Goal: Task Accomplishment & Management: Complete application form

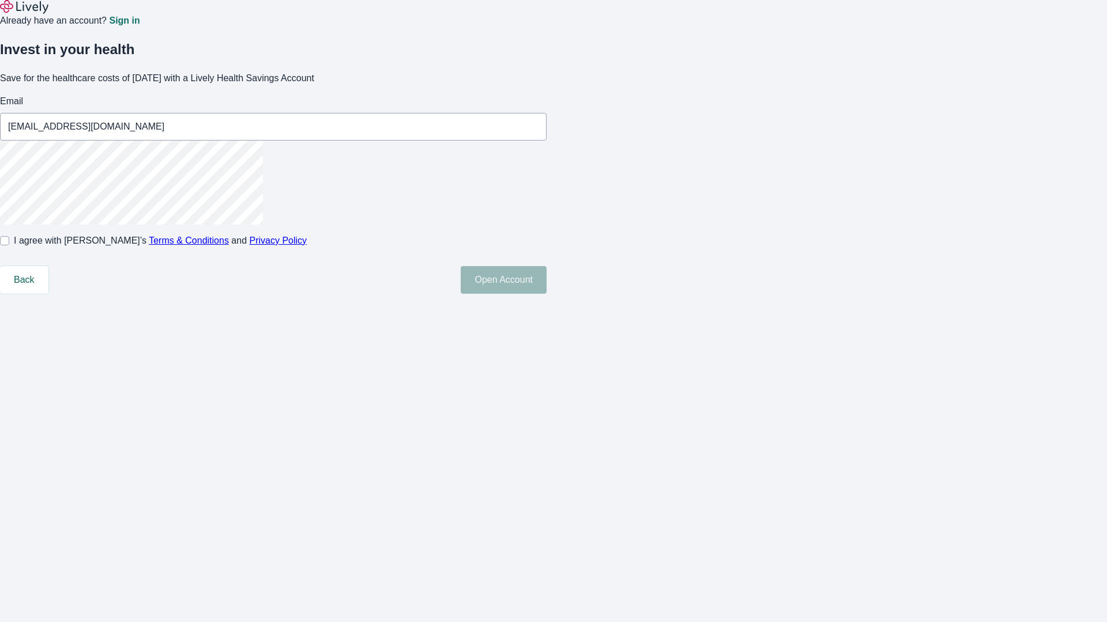
click at [9, 246] on input "I agree with Lively’s Terms & Conditions and Privacy Policy" at bounding box center [4, 240] width 9 height 9
checkbox input "true"
click at [546, 294] on button "Open Account" at bounding box center [504, 280] width 86 height 28
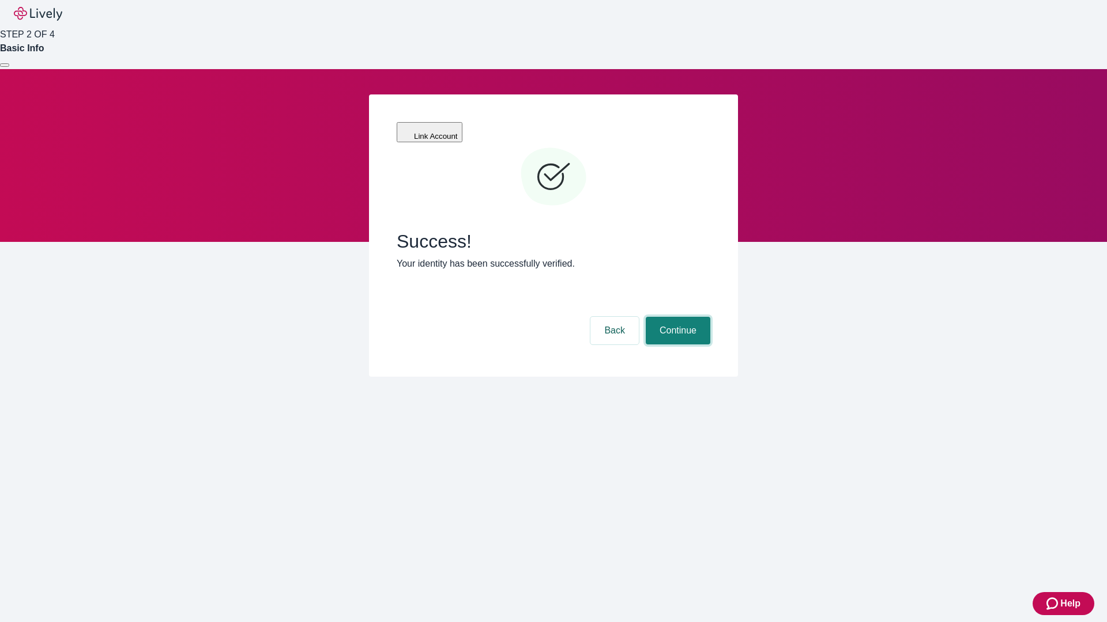
click at [676, 317] on button "Continue" at bounding box center [678, 331] width 65 height 28
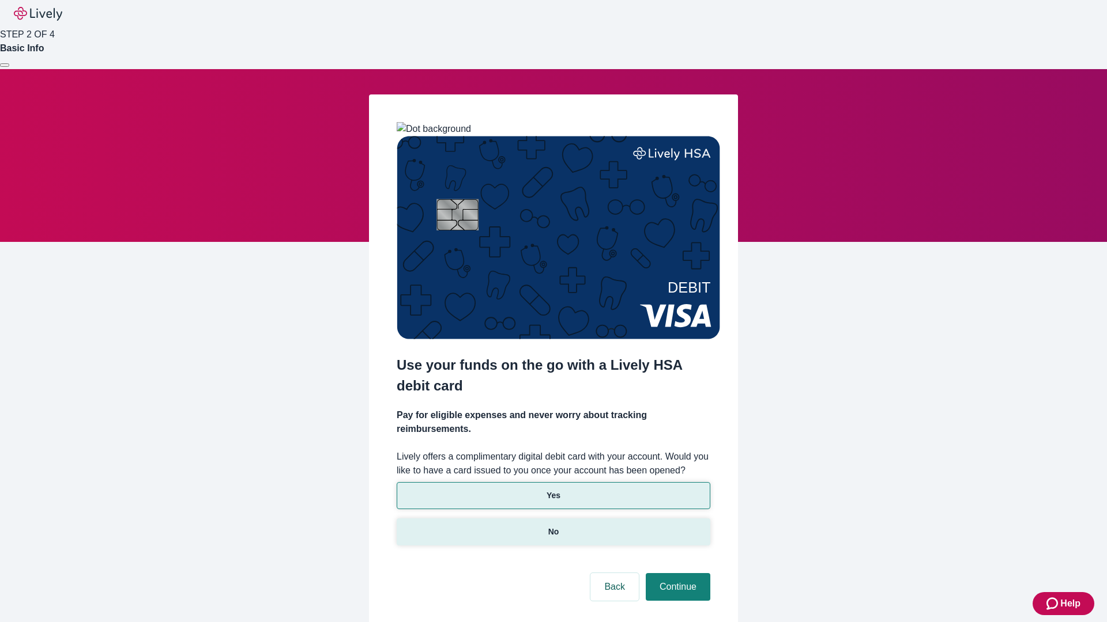
click at [553, 526] on p "No" at bounding box center [553, 532] width 11 height 12
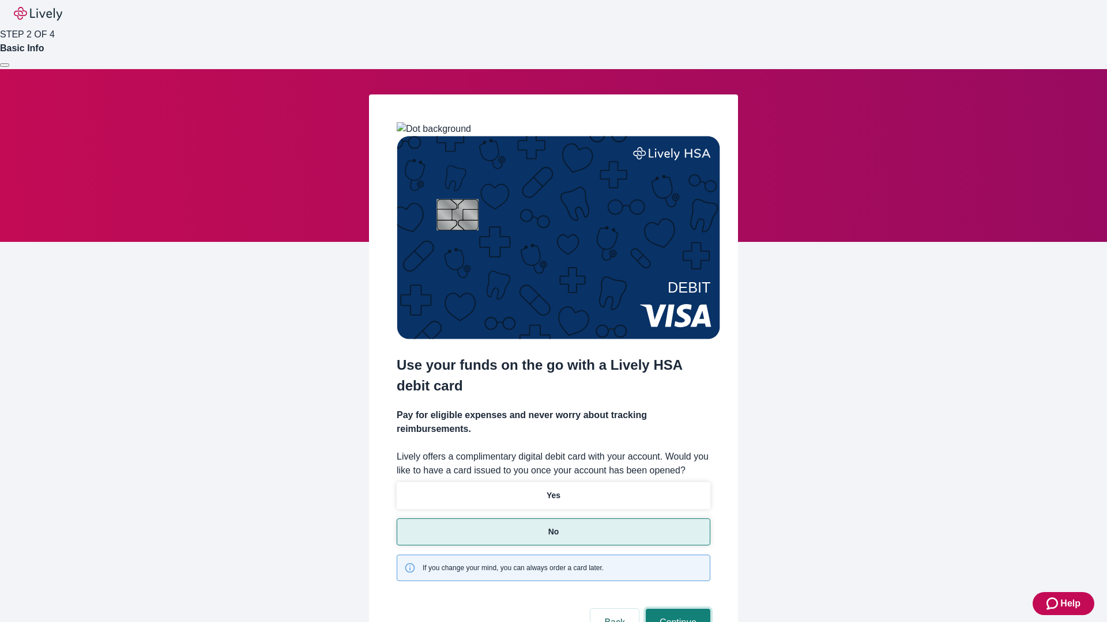
click at [676, 609] on button "Continue" at bounding box center [678, 623] width 65 height 28
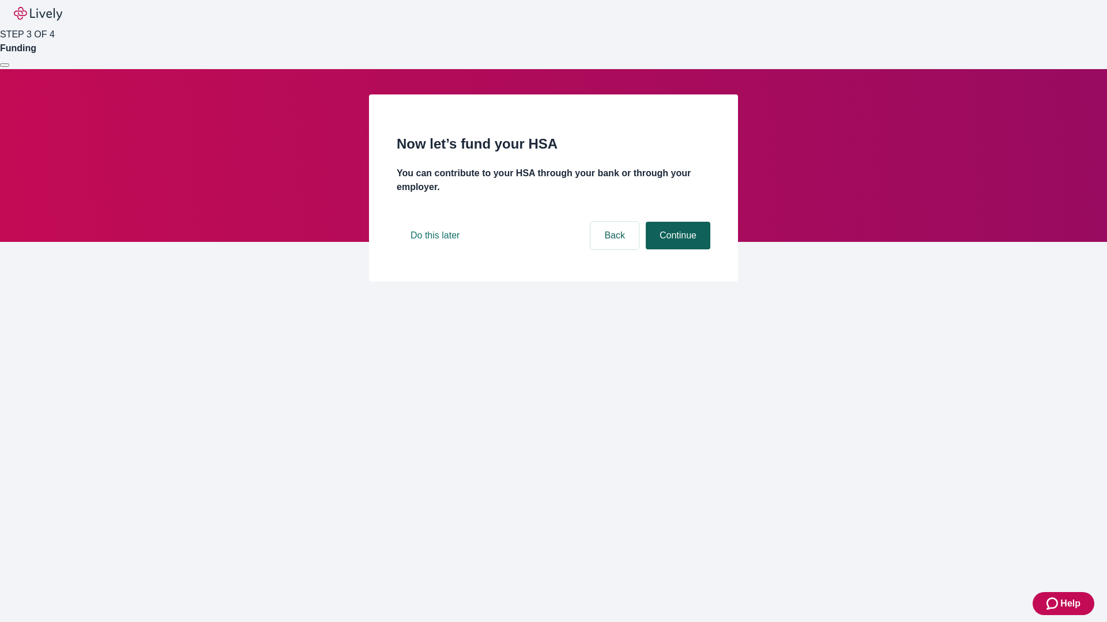
click at [676, 250] on button "Continue" at bounding box center [678, 236] width 65 height 28
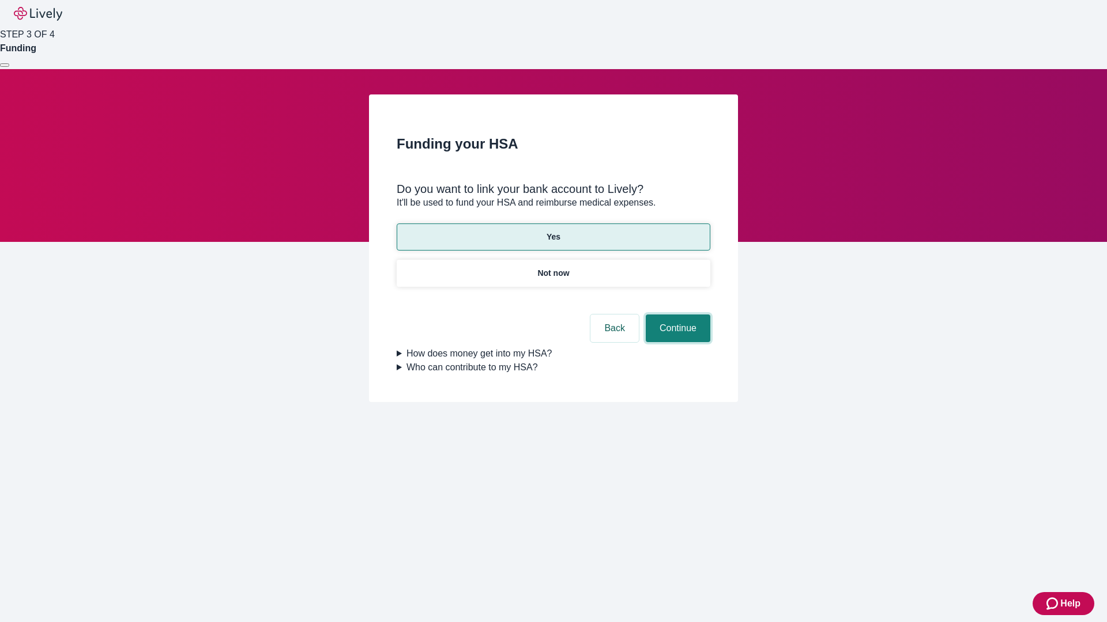
click at [676, 315] on button "Continue" at bounding box center [678, 329] width 65 height 28
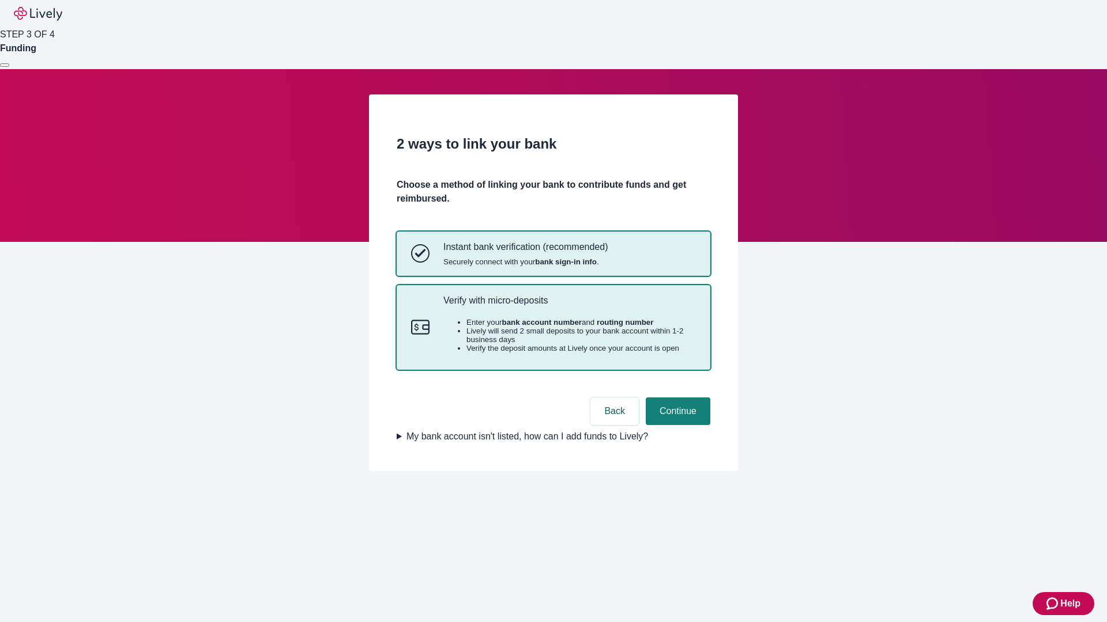
click at [569, 306] on p "Verify with micro-deposits" at bounding box center [569, 300] width 252 height 11
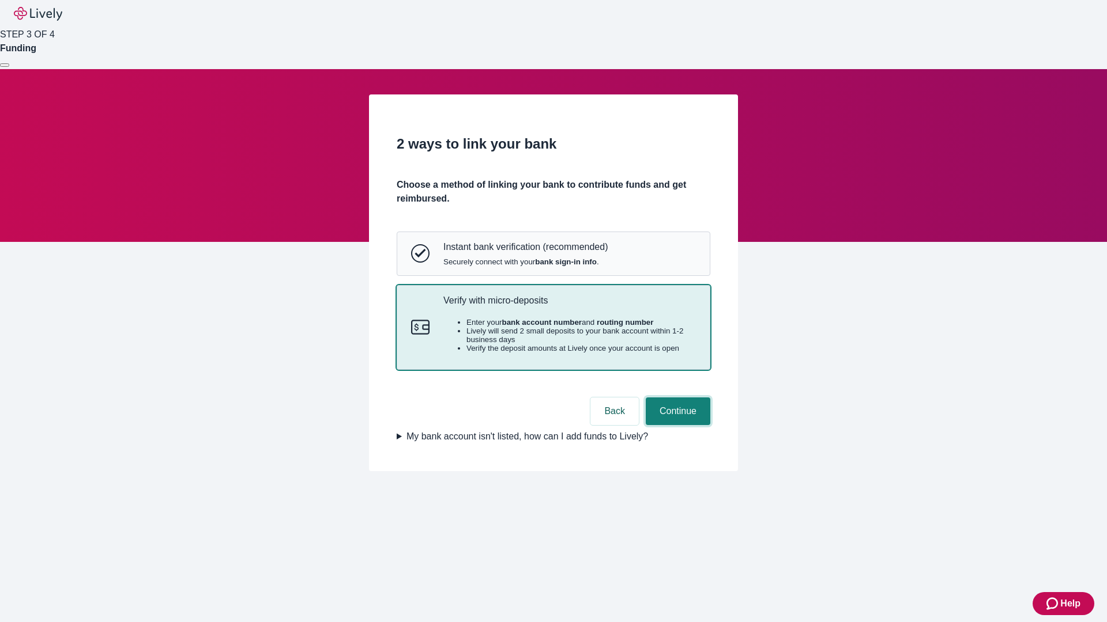
click at [676, 425] on button "Continue" at bounding box center [678, 412] width 65 height 28
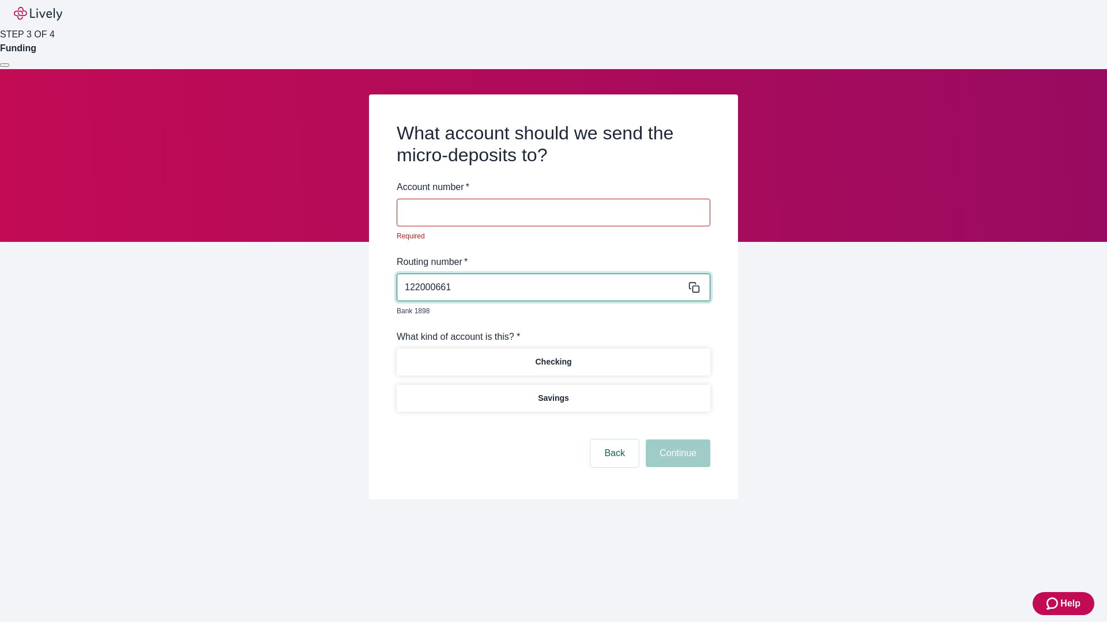
type input "122000661"
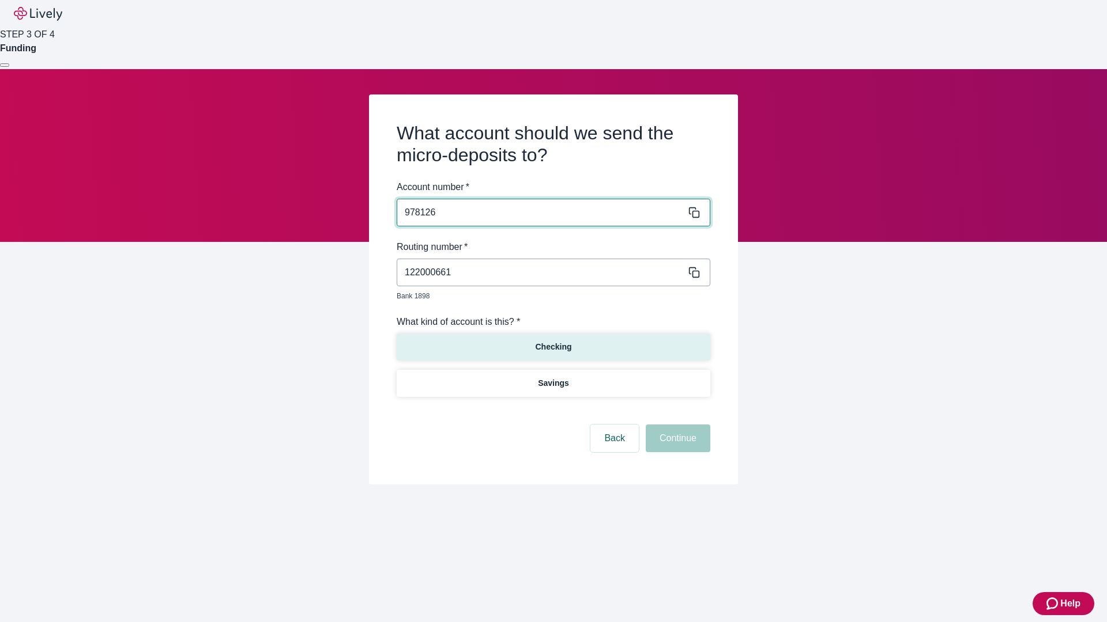
type input "978126"
click at [553, 341] on p "Checking" at bounding box center [553, 347] width 36 height 12
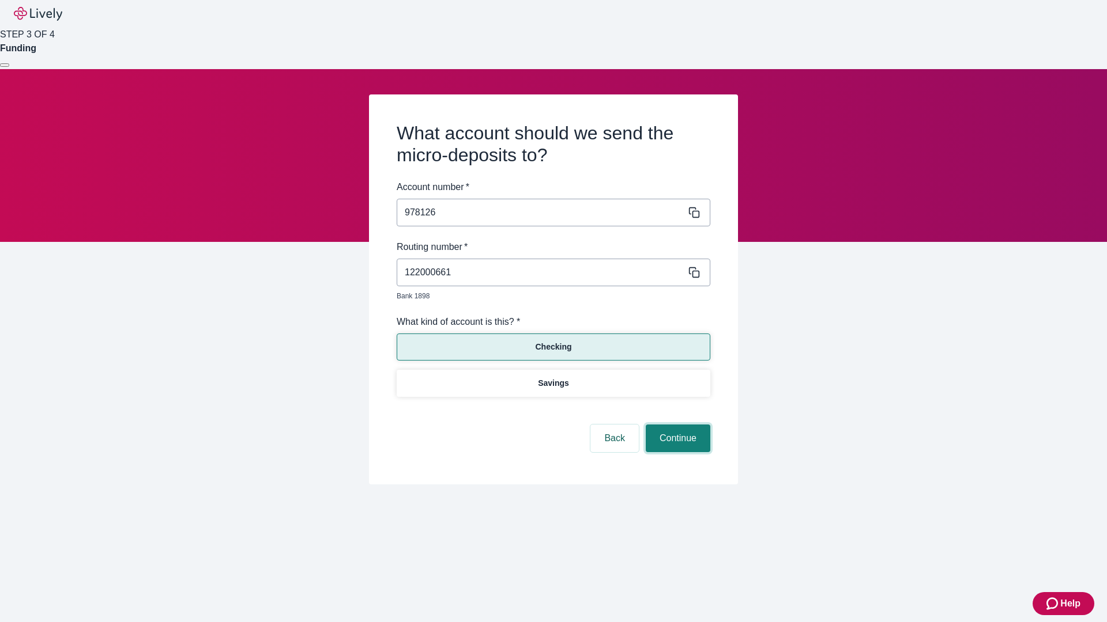
click at [676, 425] on button "Continue" at bounding box center [678, 439] width 65 height 28
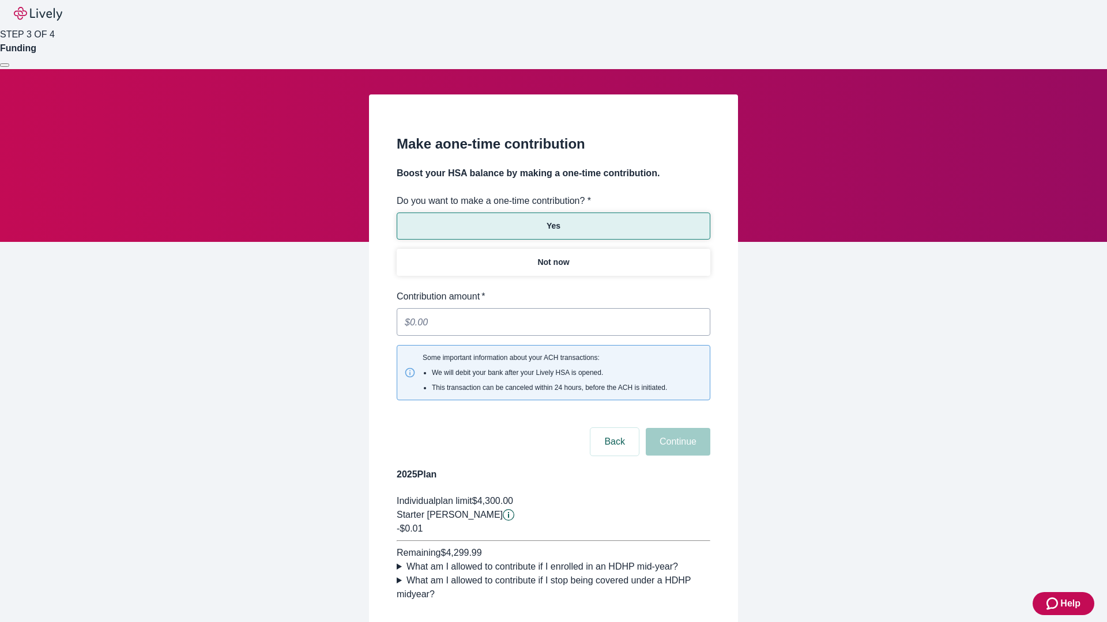
type input "0.01"
click at [676, 428] on button "Continue" at bounding box center [678, 442] width 65 height 28
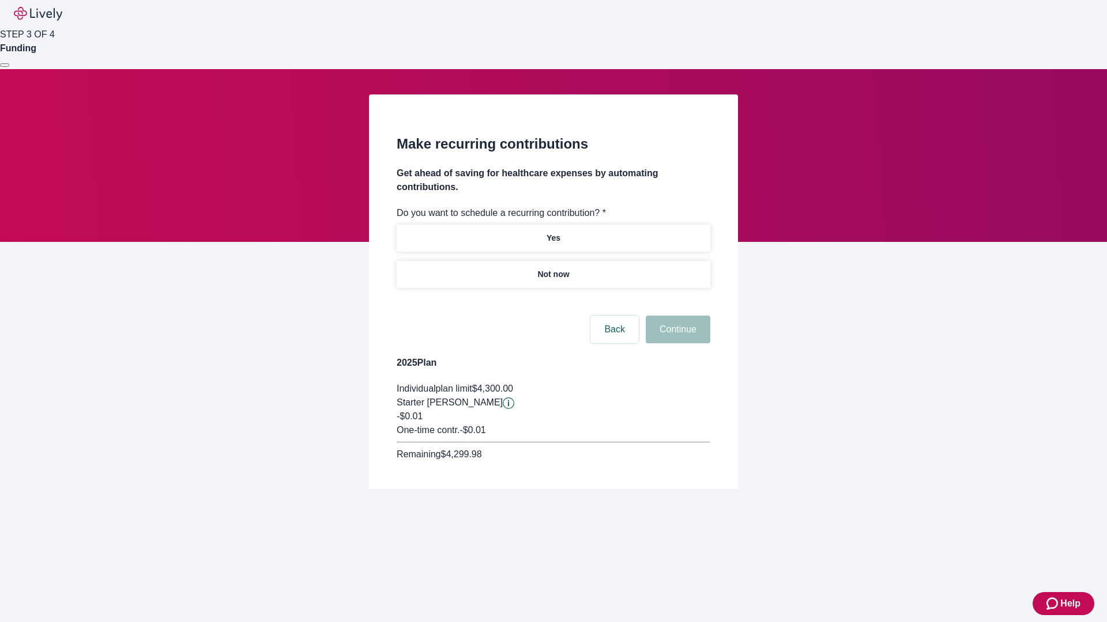
click at [553, 269] on p "Not now" at bounding box center [553, 275] width 32 height 12
click at [676, 316] on button "Continue" at bounding box center [678, 330] width 65 height 28
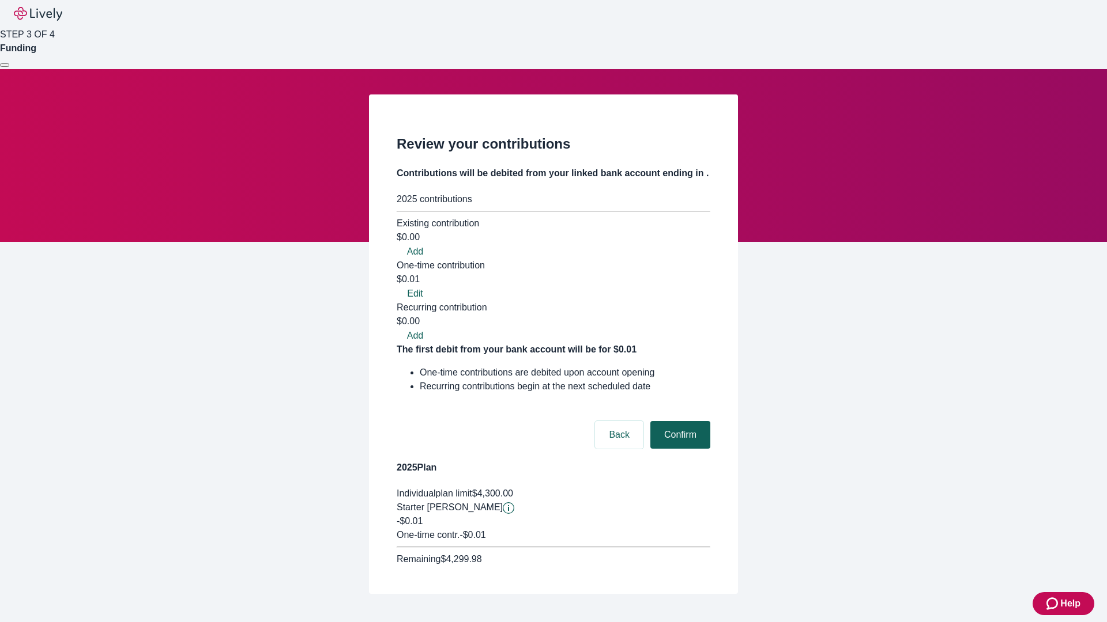
click at [678, 421] on button "Confirm" at bounding box center [680, 435] width 60 height 28
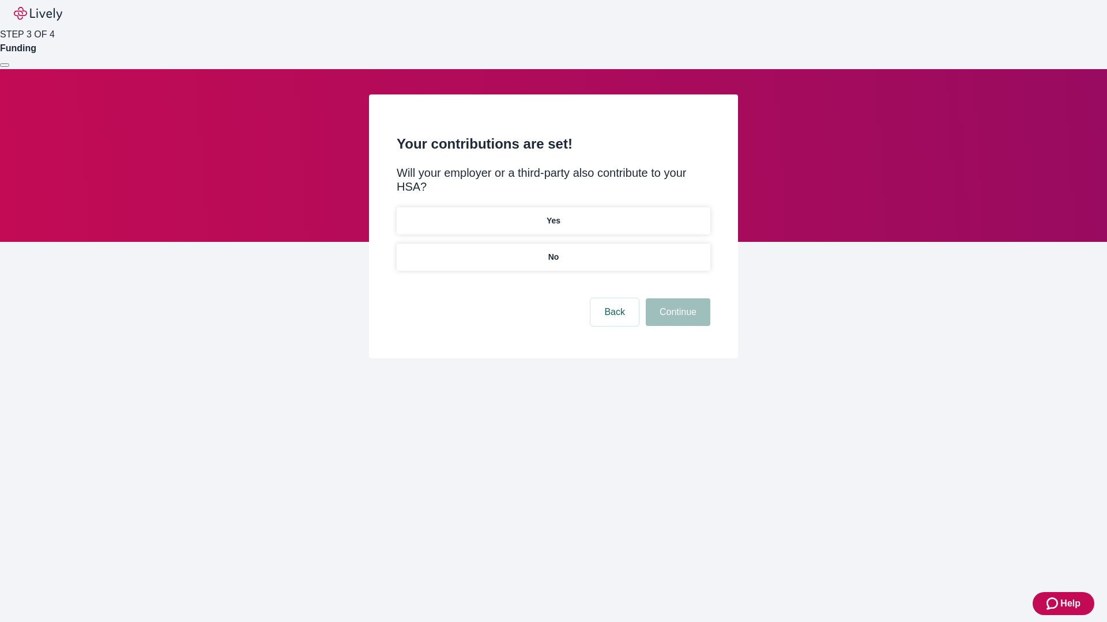
click at [553, 251] on p "No" at bounding box center [553, 257] width 11 height 12
click at [676, 299] on button "Continue" at bounding box center [678, 313] width 65 height 28
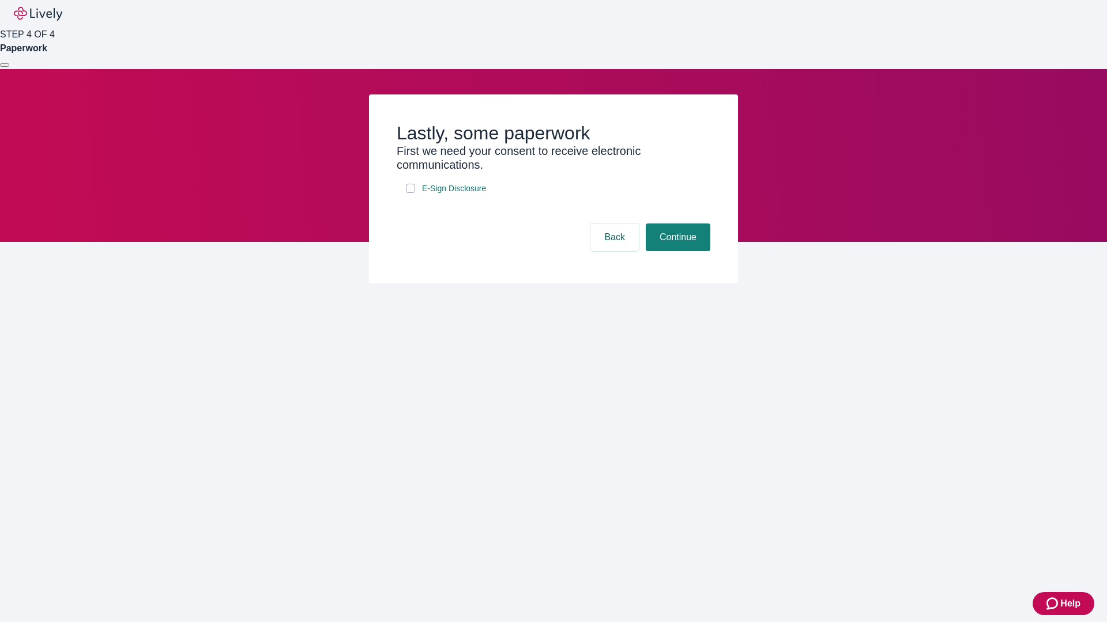
click at [410, 193] on input "E-Sign Disclosure" at bounding box center [410, 188] width 9 height 9
checkbox input "true"
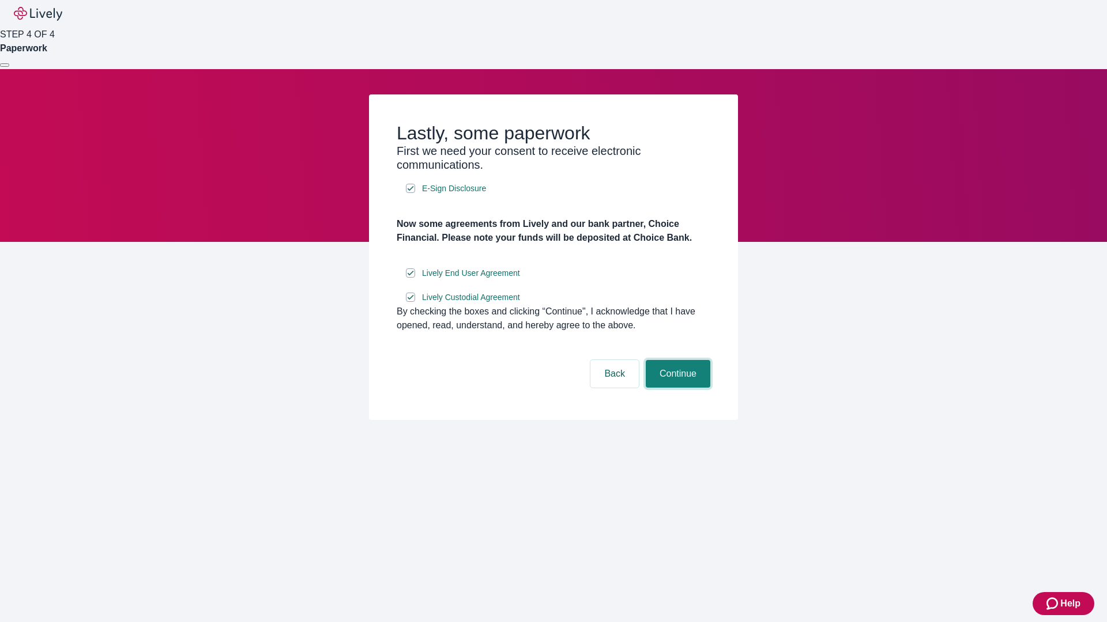
click at [676, 388] on button "Continue" at bounding box center [678, 374] width 65 height 28
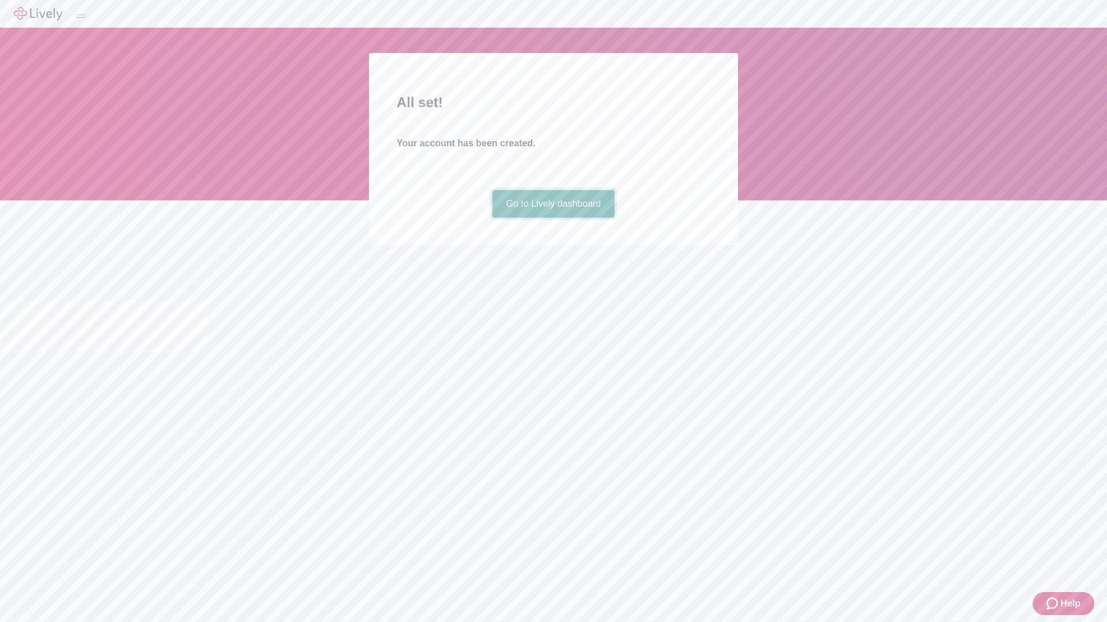
click at [553, 218] on link "Go to Lively dashboard" at bounding box center [553, 204] width 123 height 28
